Goal: Task Accomplishment & Management: Manage account settings

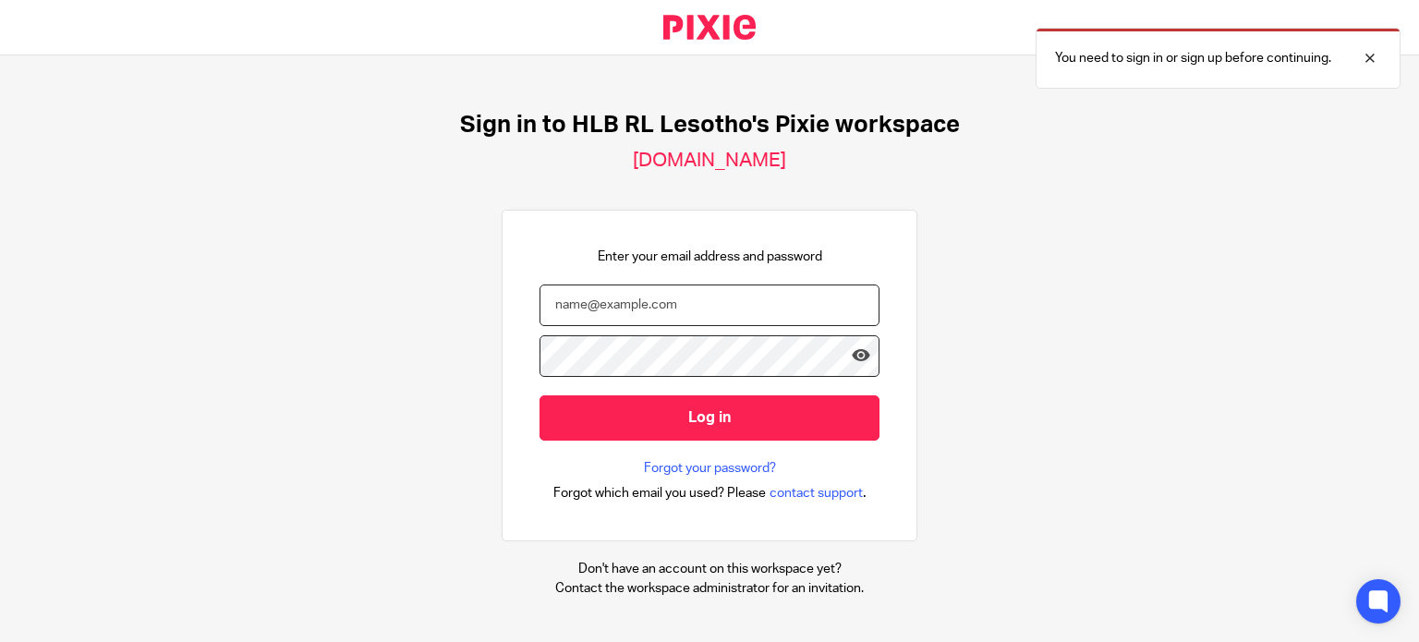
click at [658, 304] on input "email" at bounding box center [709, 306] width 340 height 42
type input "M"
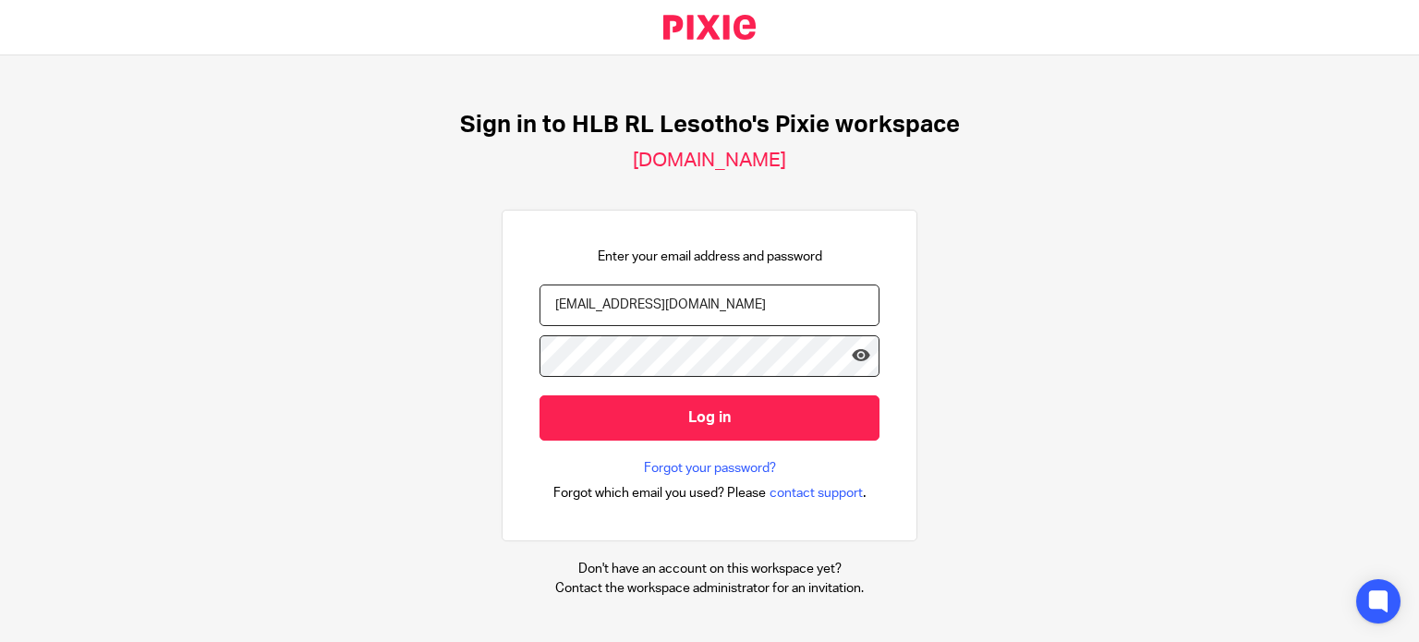
type input "[EMAIL_ADDRESS][DOMAIN_NAME]"
click at [852, 351] on icon at bounding box center [861, 355] width 18 height 18
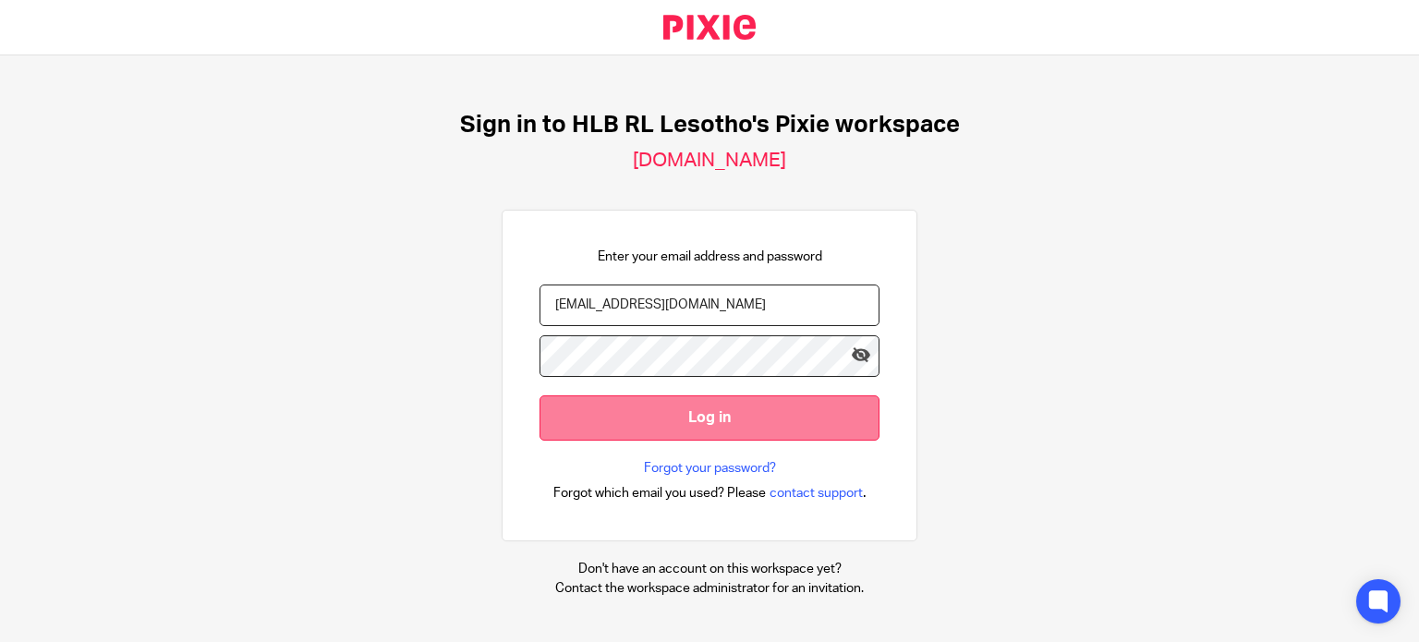
click at [733, 431] on input "Log in" at bounding box center [709, 417] width 340 height 45
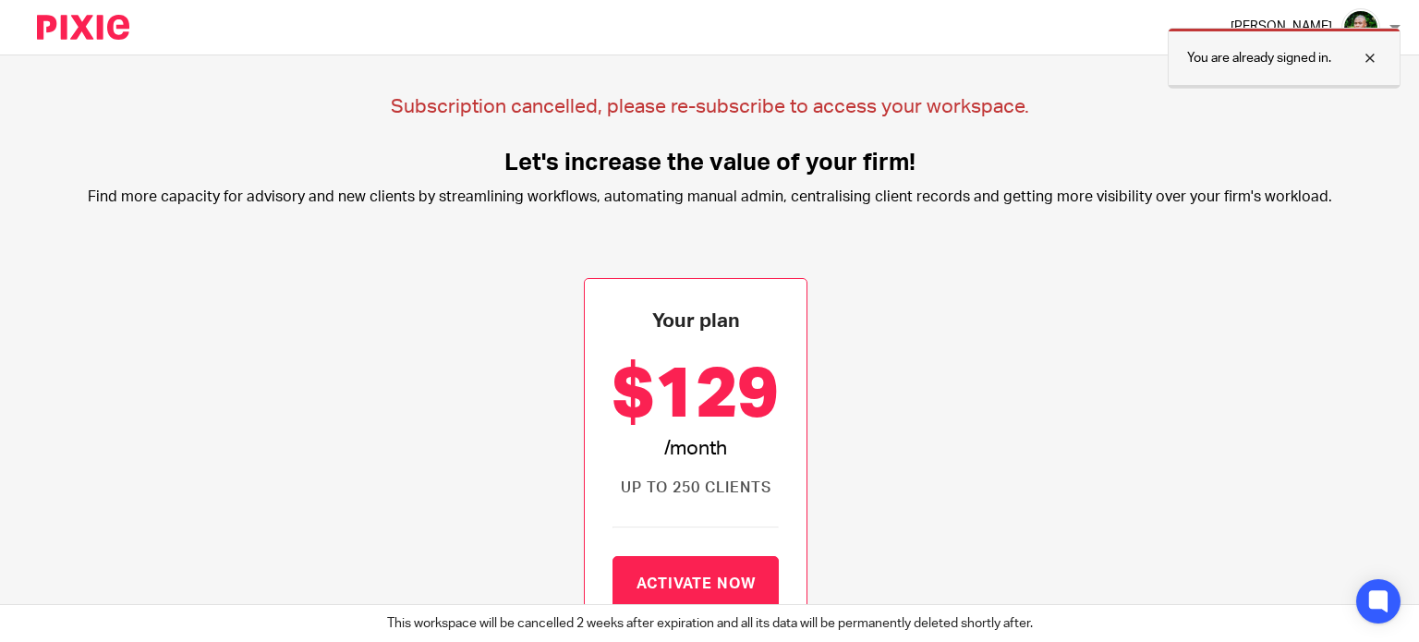
click at [1373, 55] on div at bounding box center [1356, 58] width 50 height 22
